Goal: Task Accomplishment & Management: Complete application form

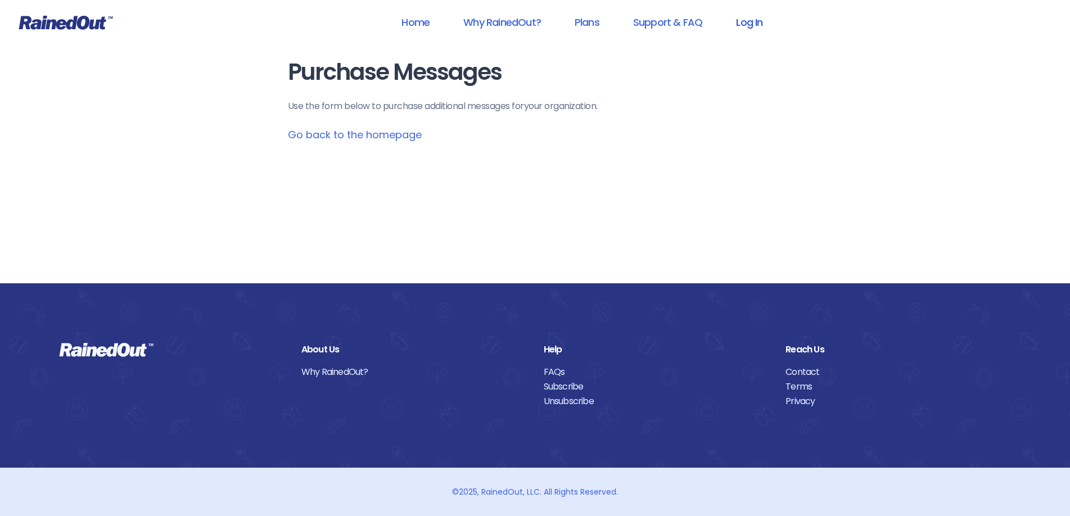
click at [746, 28] on link "Log In" at bounding box center [749, 22] width 56 height 25
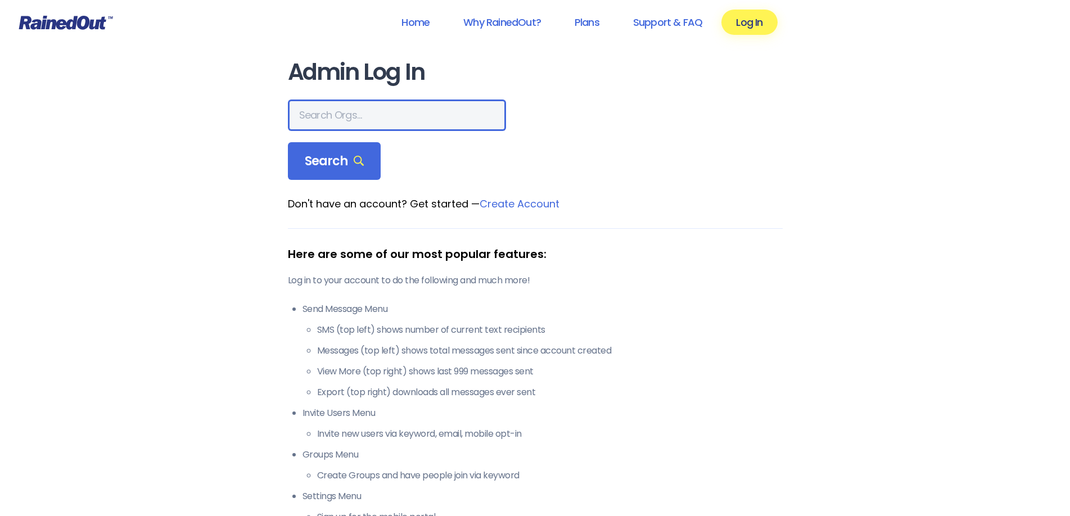
click at [343, 127] on input "text" at bounding box center [397, 114] width 218 height 31
click at [350, 117] on input "text" at bounding box center [397, 114] width 218 height 31
type input "windward"
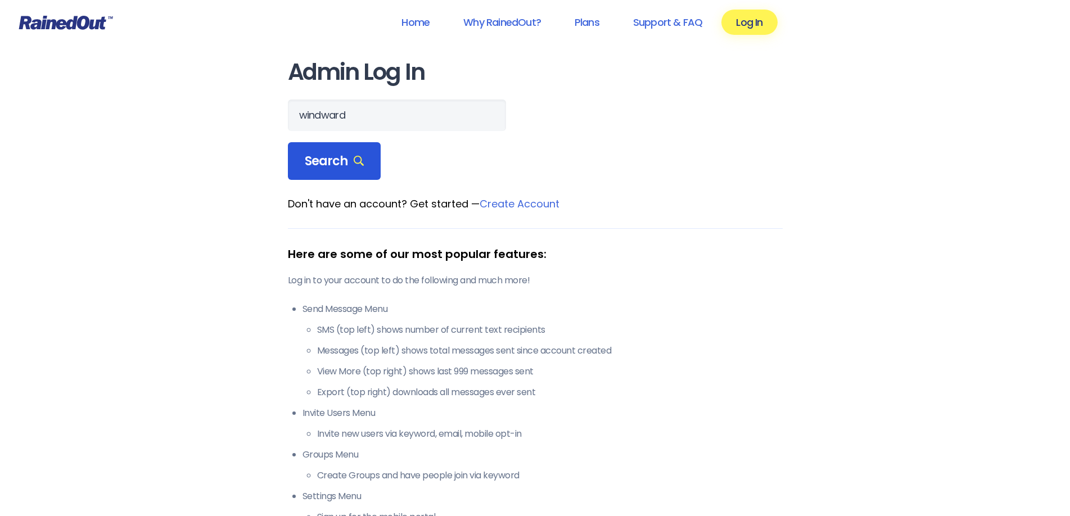
click at [346, 169] on div "Search" at bounding box center [334, 161] width 93 height 38
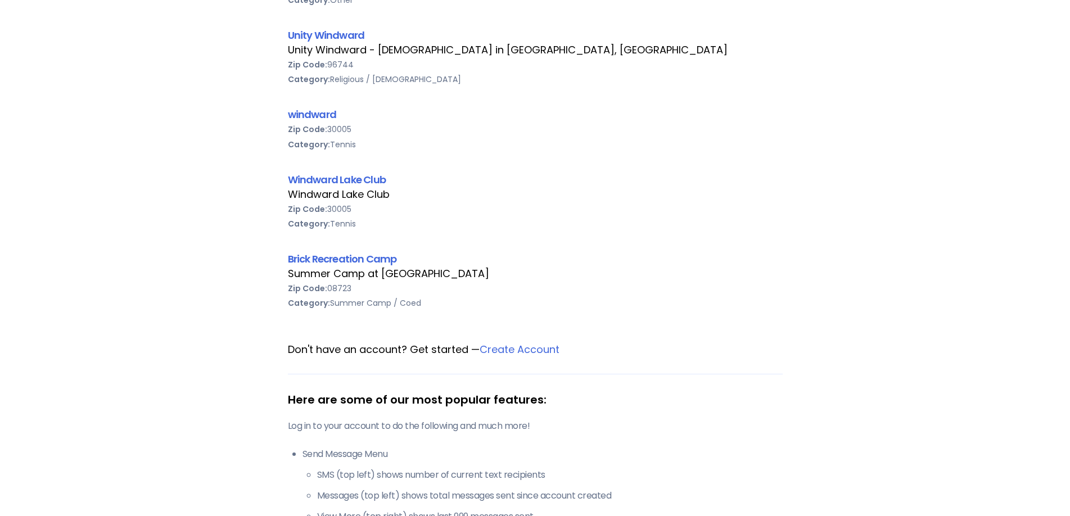
scroll to position [393, 0]
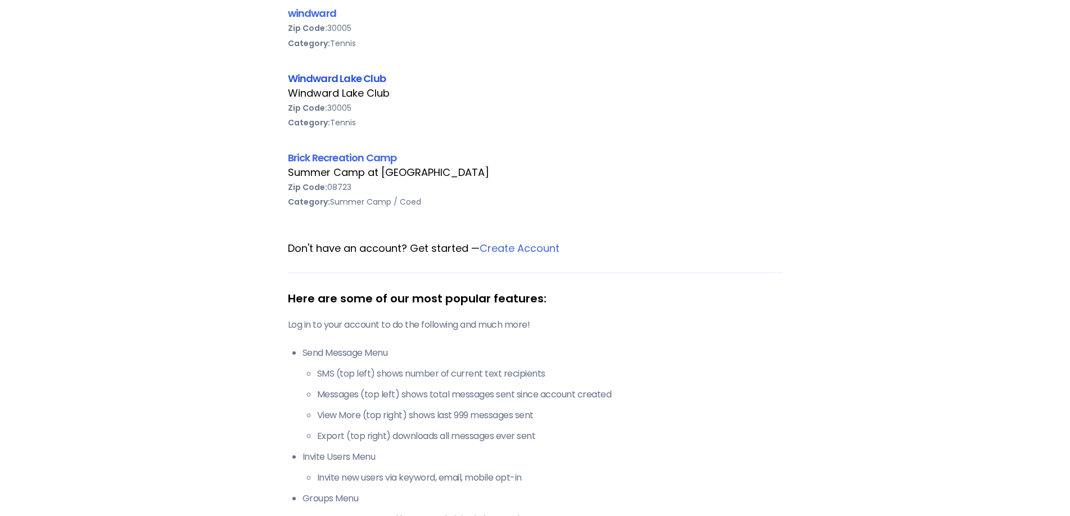
click at [336, 83] on link "Windward Lake Club" at bounding box center [337, 78] width 98 height 14
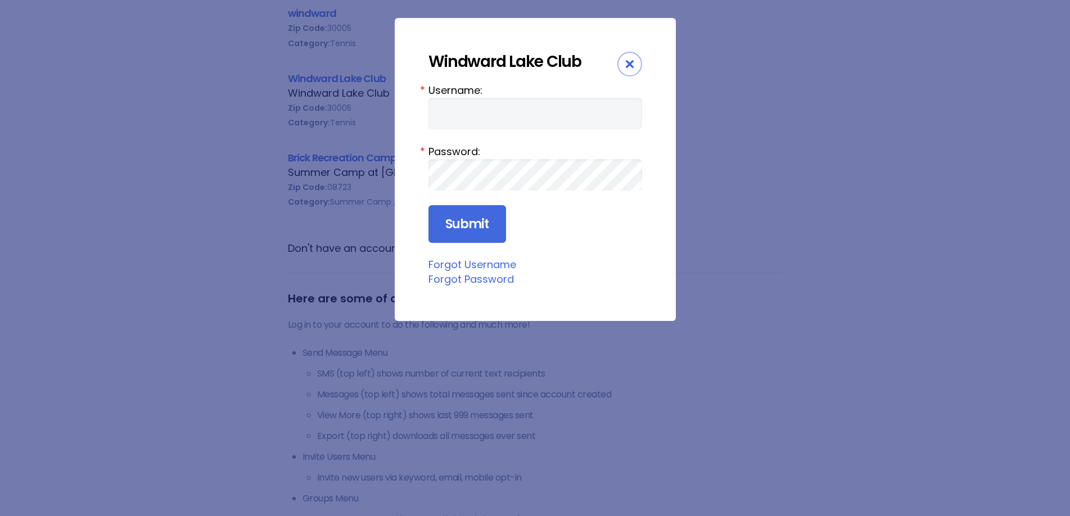
click at [517, 129] on form "Username: * Password: * Submit" at bounding box center [535, 163] width 214 height 161
click at [509, 119] on input "Username:" at bounding box center [535, 113] width 214 height 31
type input "windward club"
click at [464, 222] on input "Submit" at bounding box center [467, 224] width 78 height 38
